Goal: Task Accomplishment & Management: Manage account settings

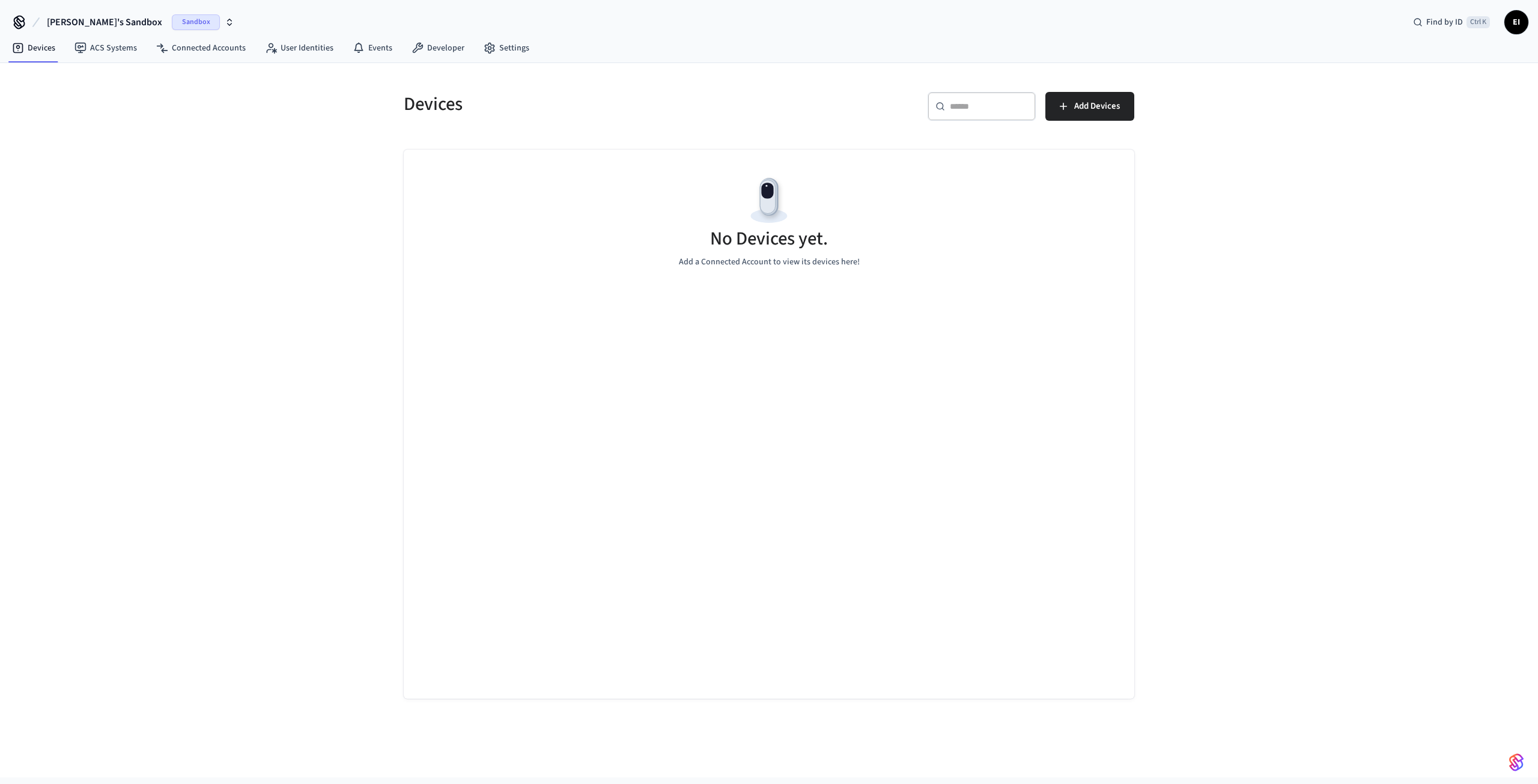
click at [172, 20] on span "Sandbox" at bounding box center [196, 22] width 48 height 16
click at [154, 103] on span "Production" at bounding box center [158, 100] width 48 height 16
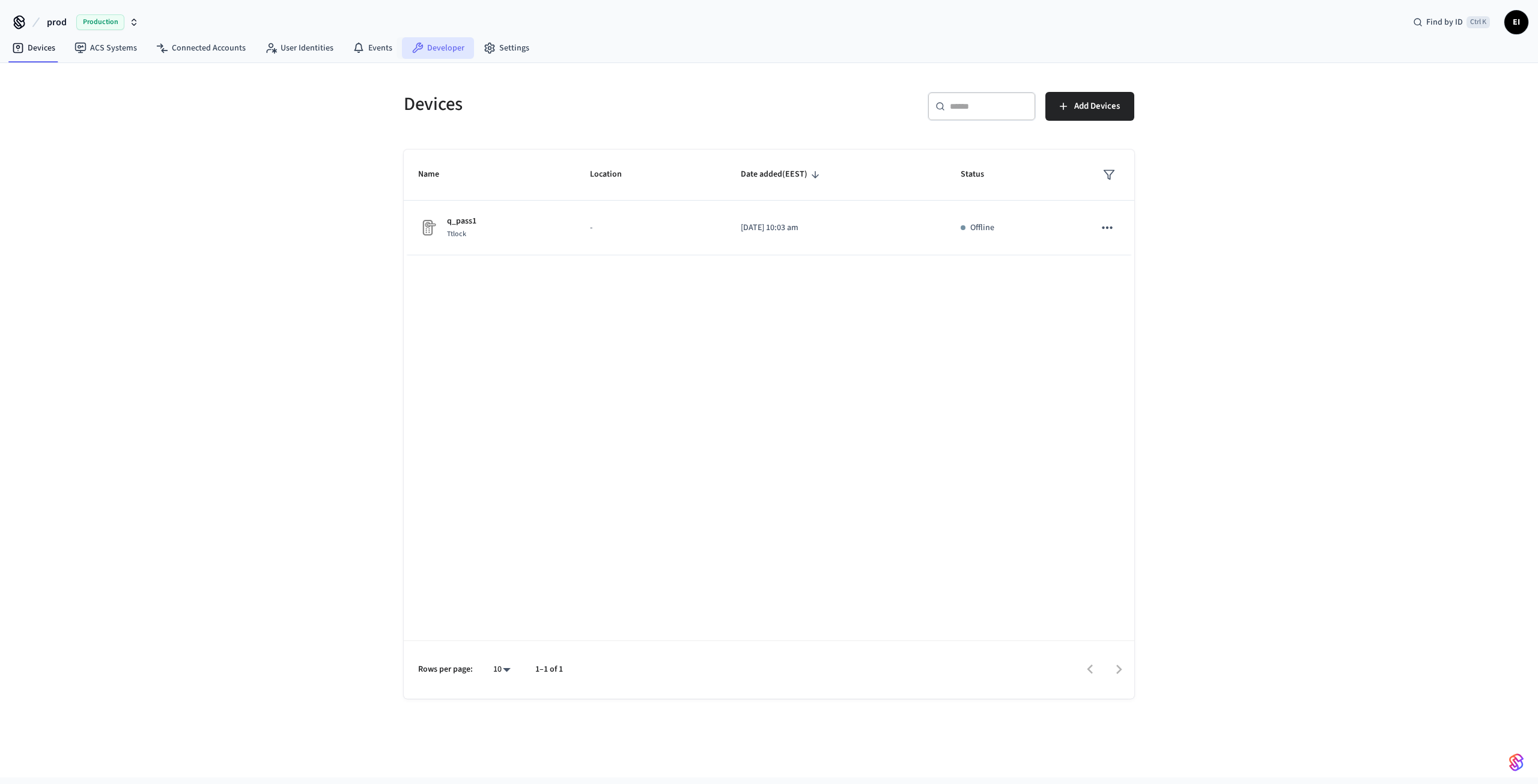
click at [440, 45] on link "Developer" at bounding box center [438, 47] width 72 height 21
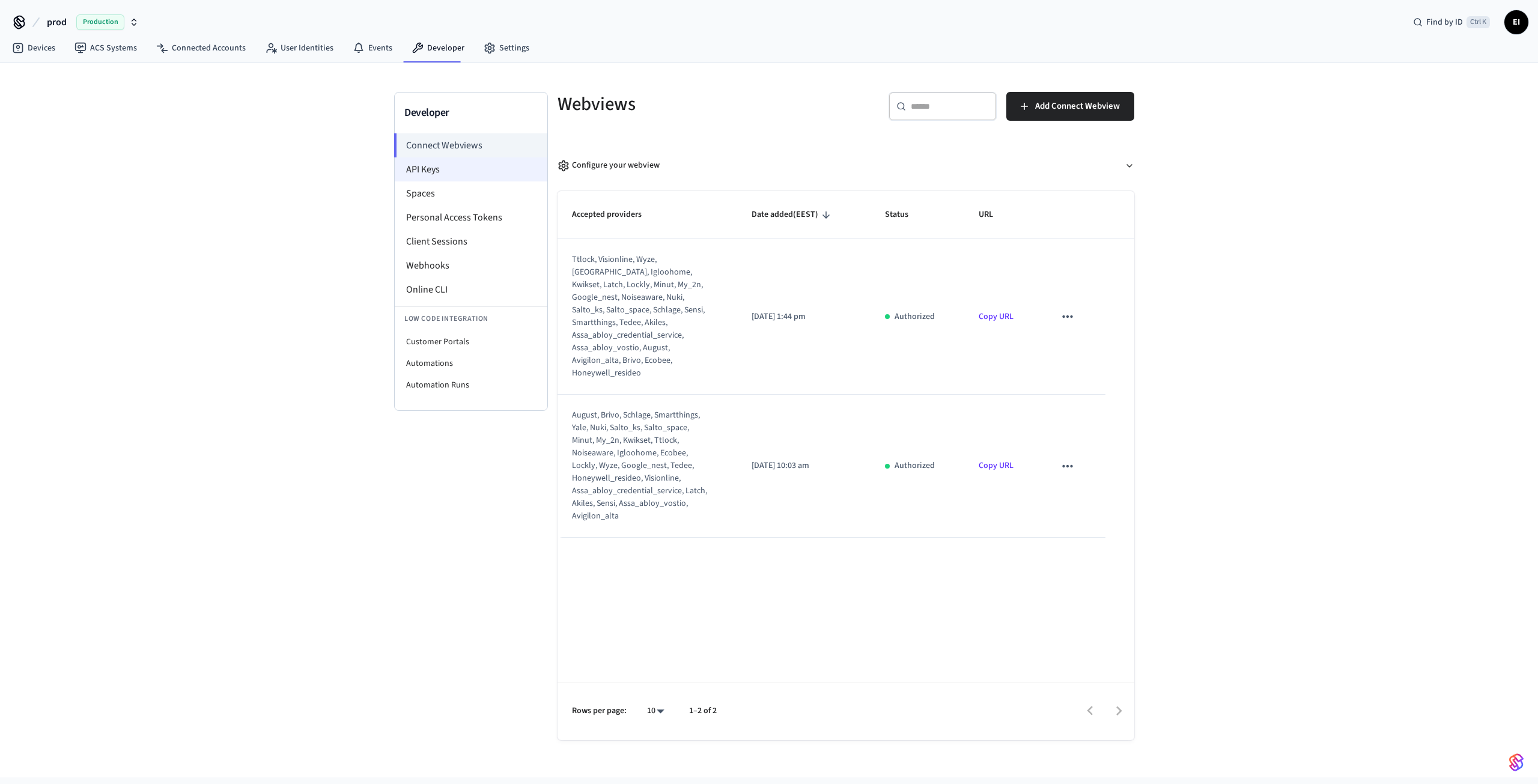
click at [435, 171] on li "API Keys" at bounding box center [470, 169] width 152 height 24
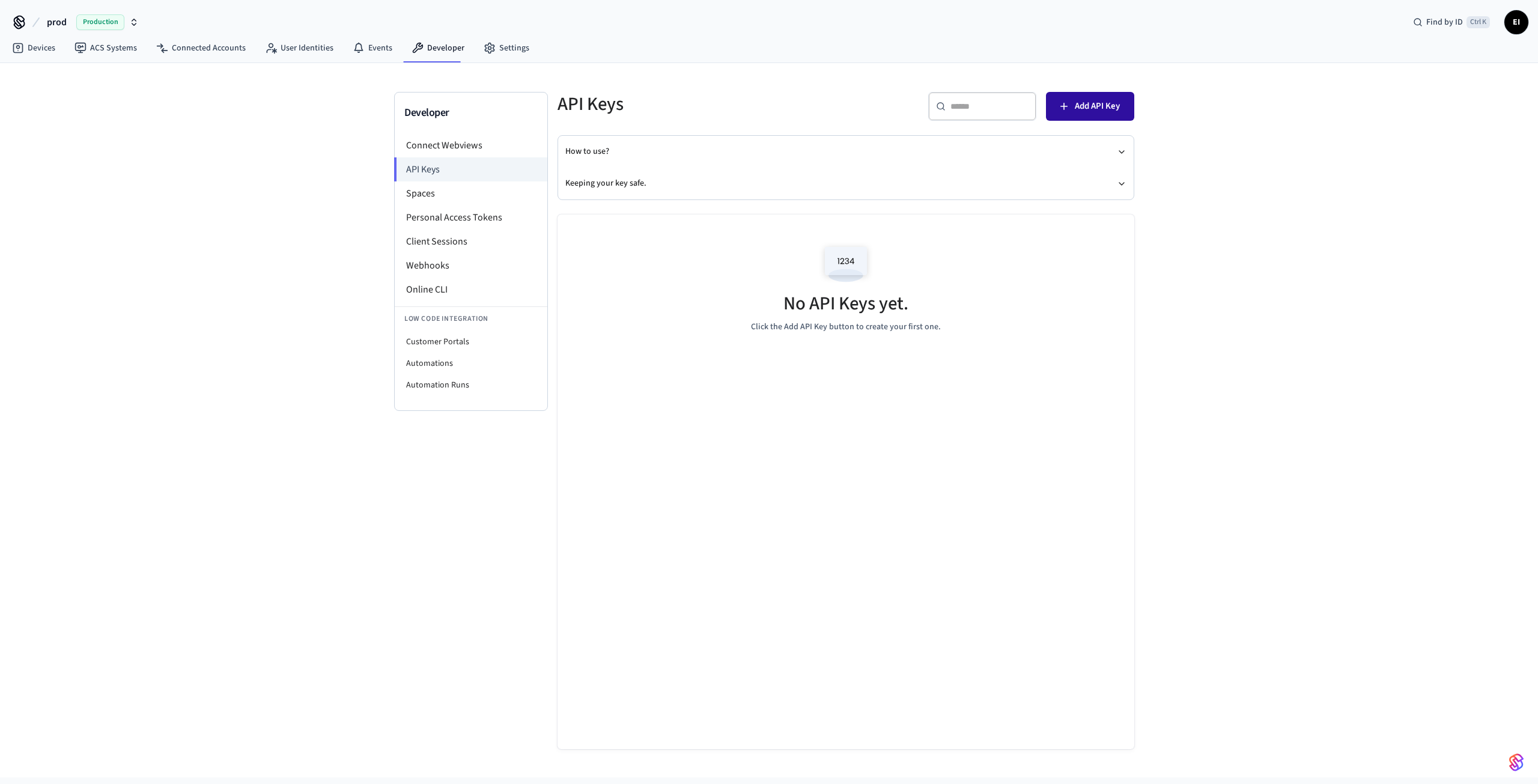
click at [1077, 106] on span "Add API Key" at bounding box center [1097, 106] width 45 height 16
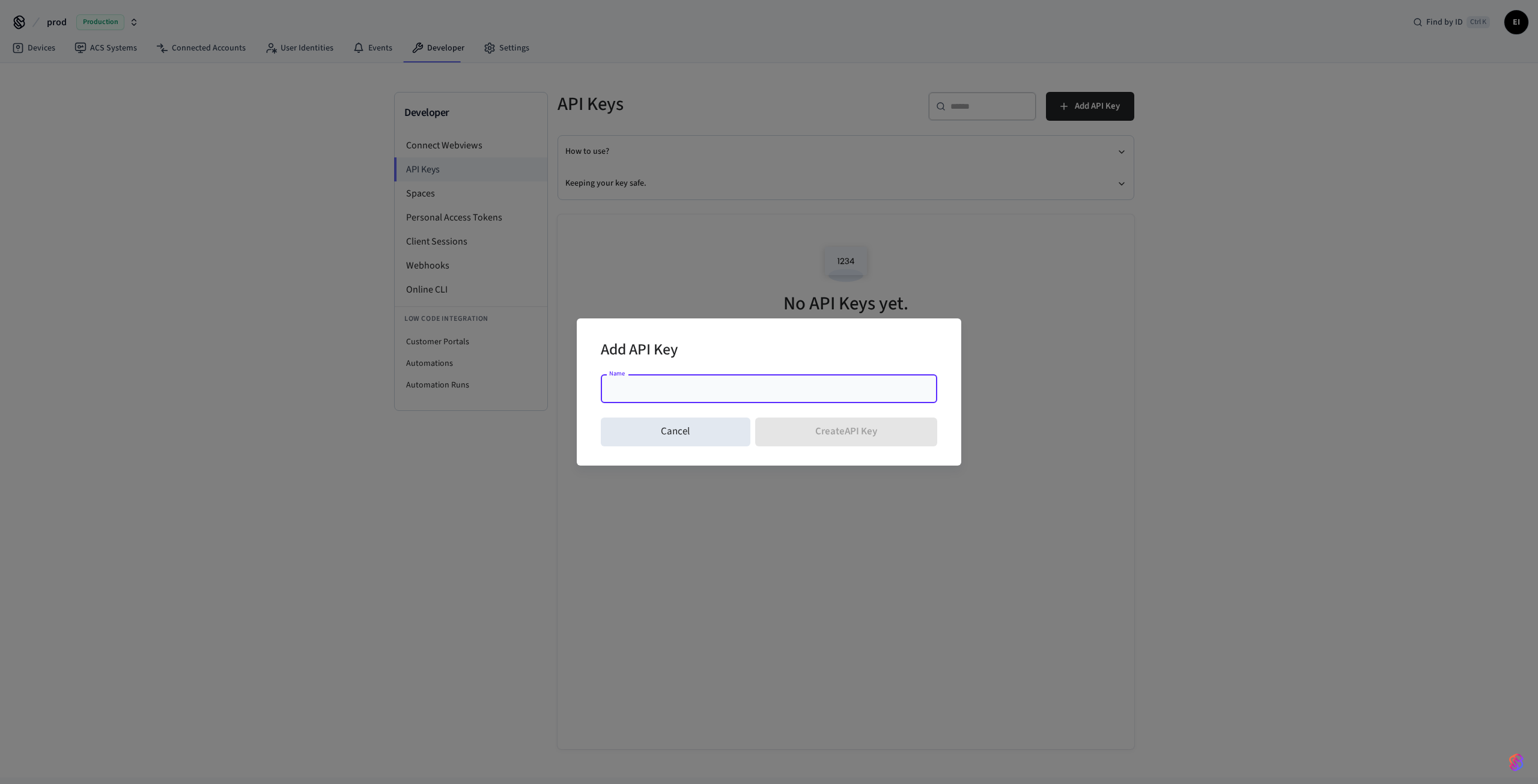
click at [653, 386] on input "Name" at bounding box center [769, 388] width 322 height 12
type input "**********"
click at [866, 427] on button "Create API Key" at bounding box center [847, 432] width 183 height 29
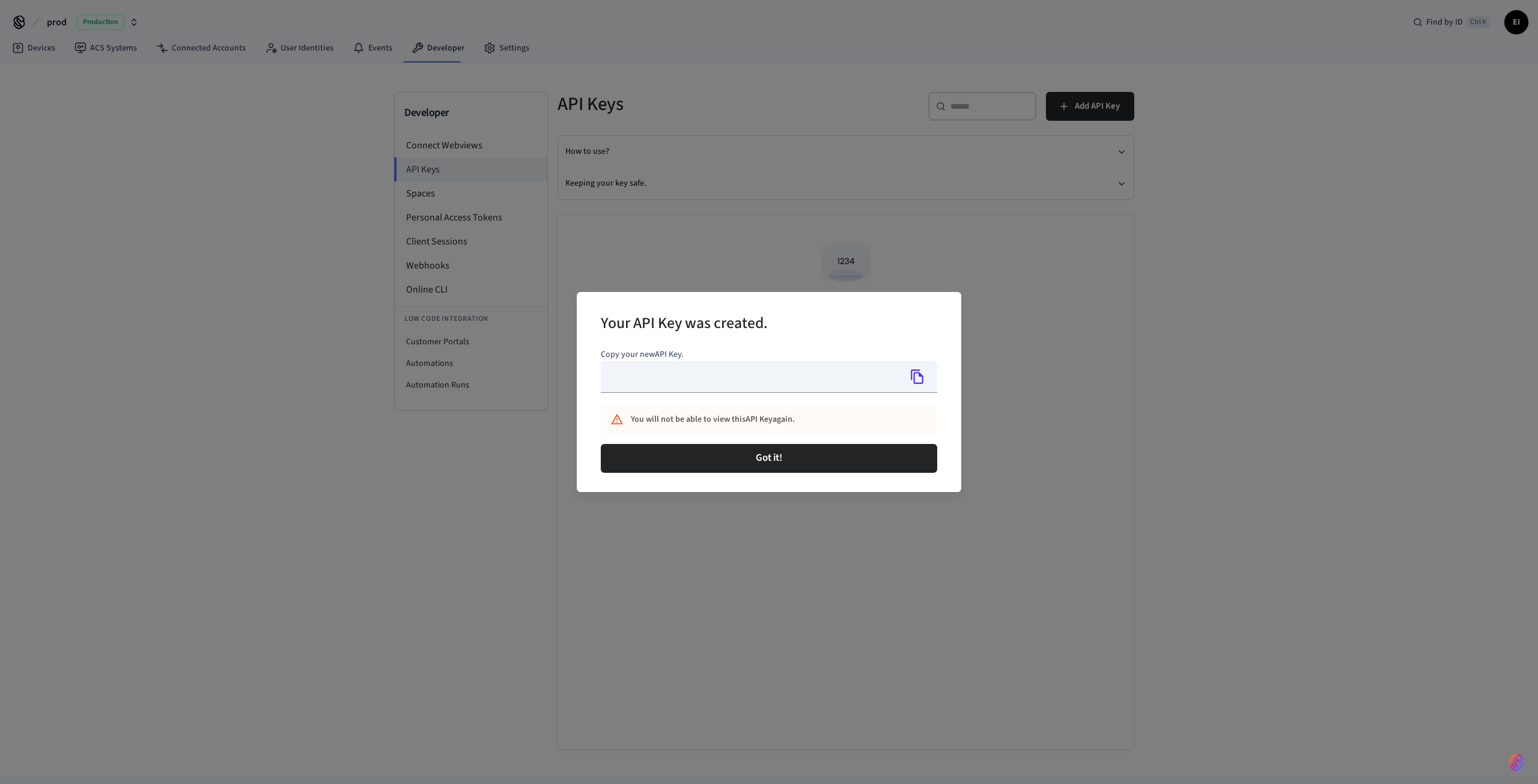
type input "**********"
click at [924, 379] on icon "Copy" at bounding box center [917, 377] width 16 height 16
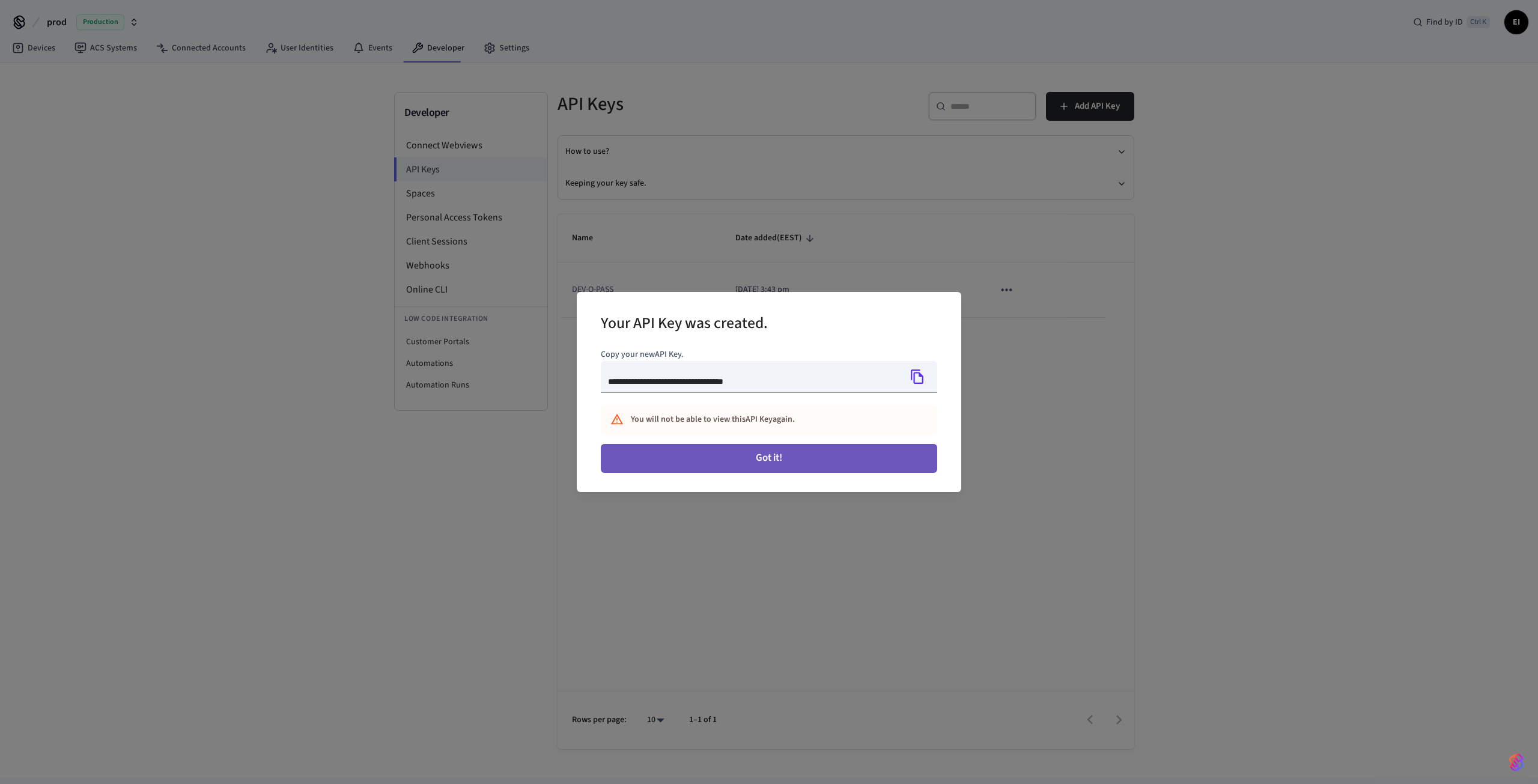
click at [777, 463] on button "Got it!" at bounding box center [769, 458] width 337 height 29
